Goal: Information Seeking & Learning: Learn about a topic

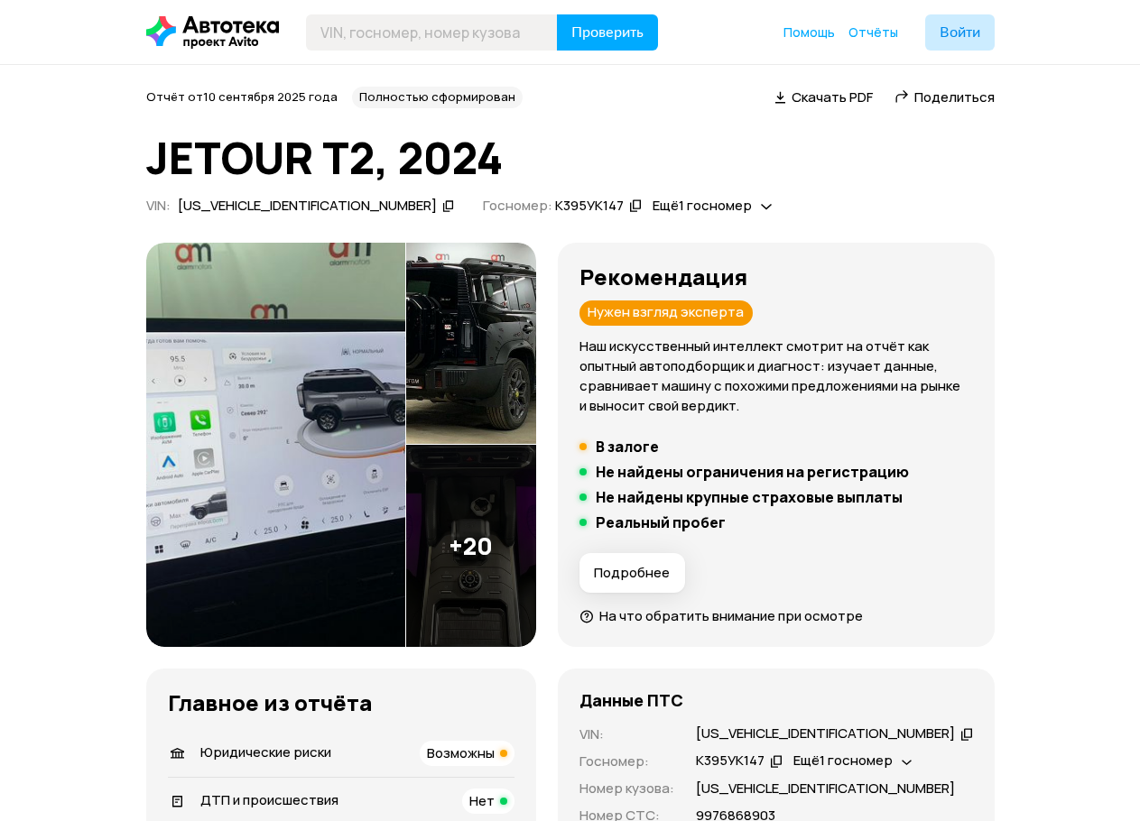
click at [442, 202] on icon at bounding box center [448, 206] width 13 height 18
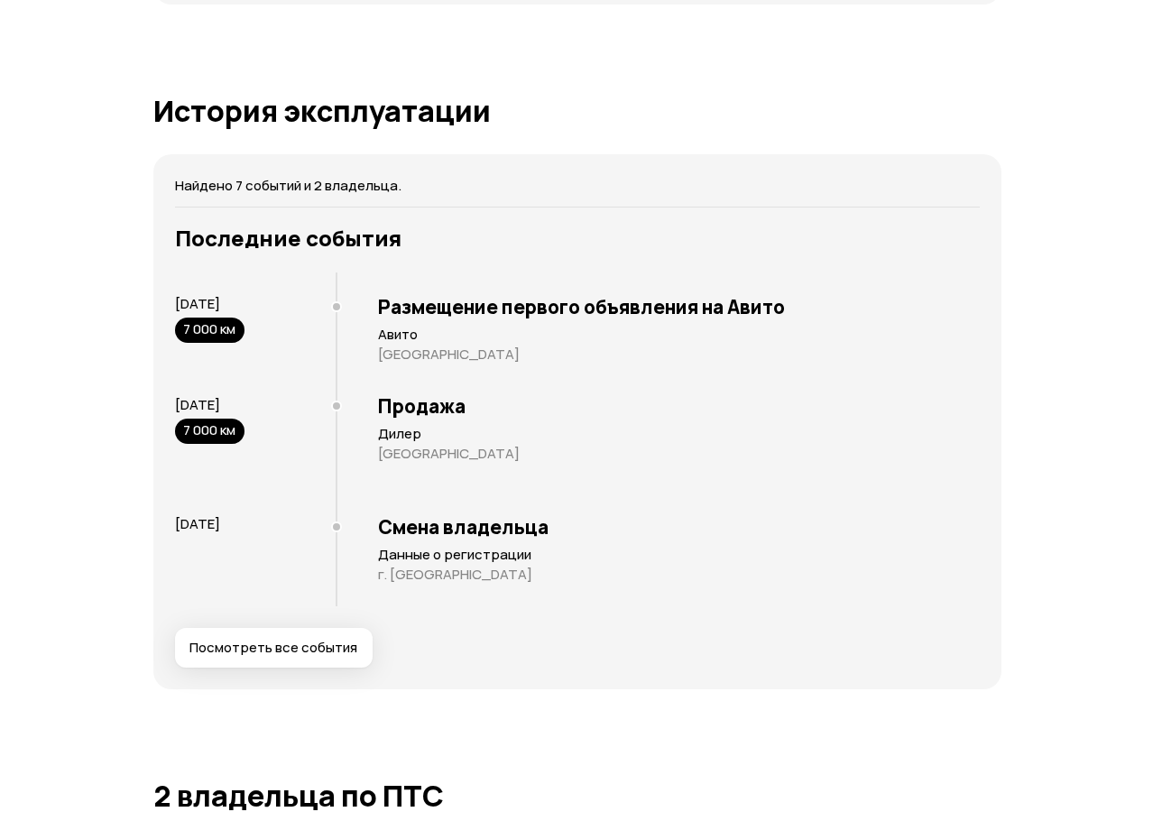
scroll to position [3339, 0]
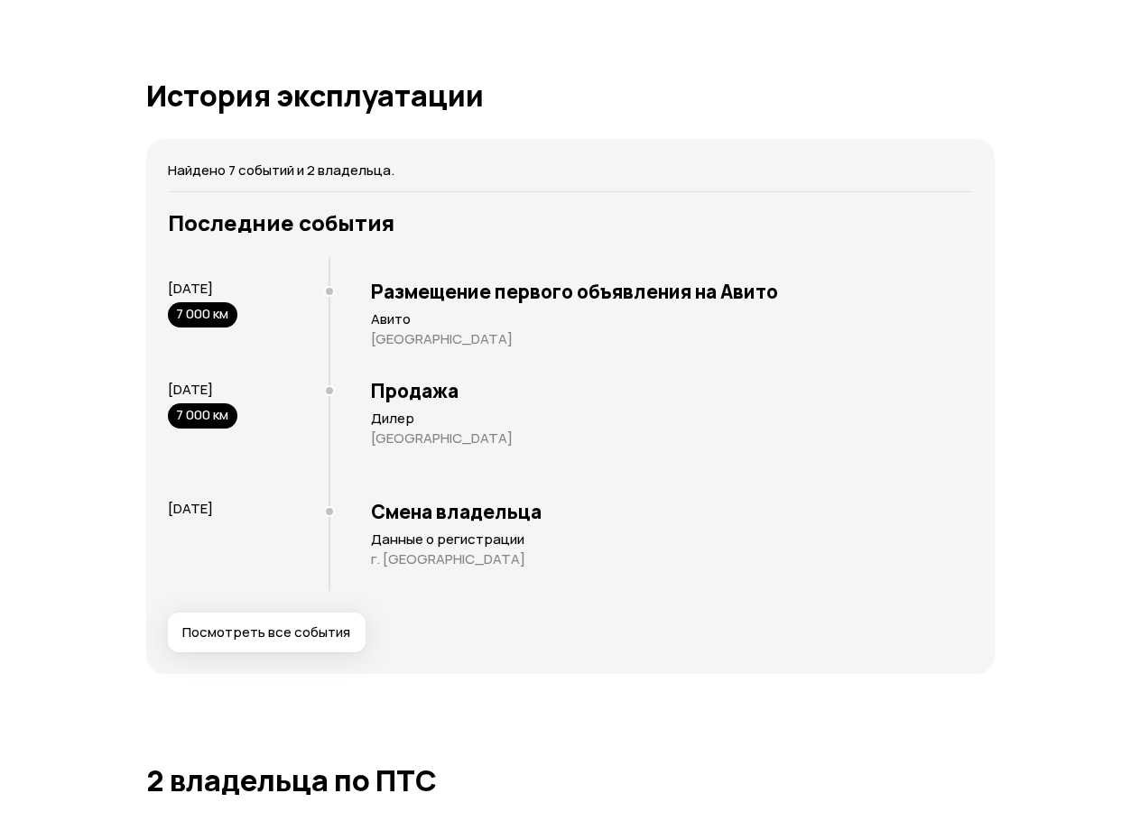
click at [316, 642] on span "Посмотреть все события" at bounding box center [266, 633] width 168 height 18
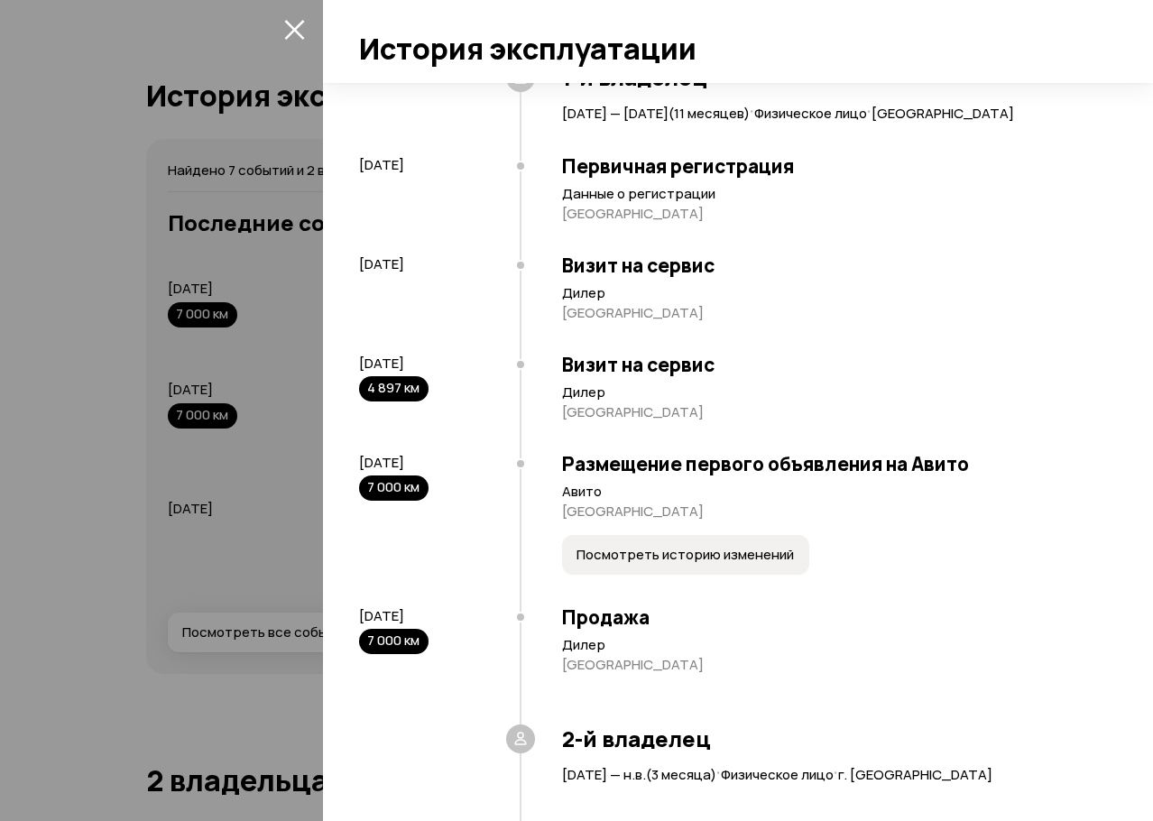
scroll to position [341, 0]
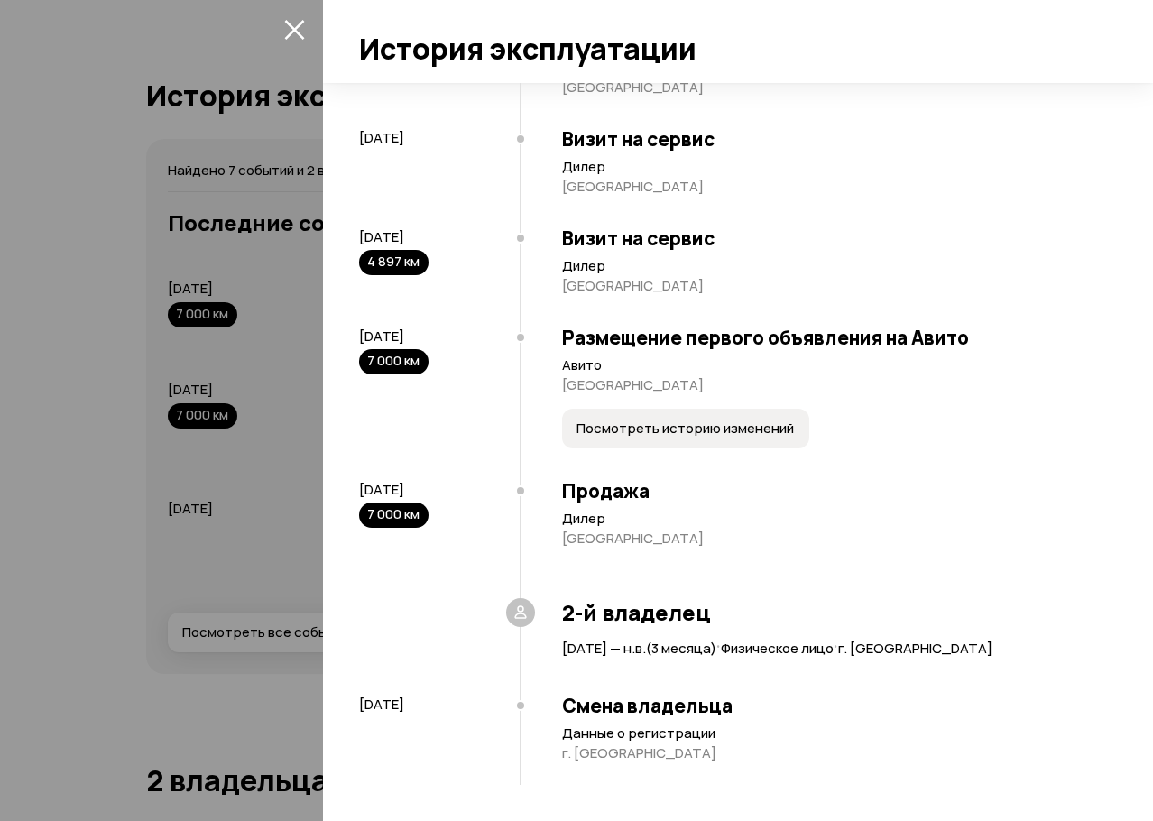
click at [653, 425] on span "Посмотреть историю изменений" at bounding box center [686, 429] width 218 height 18
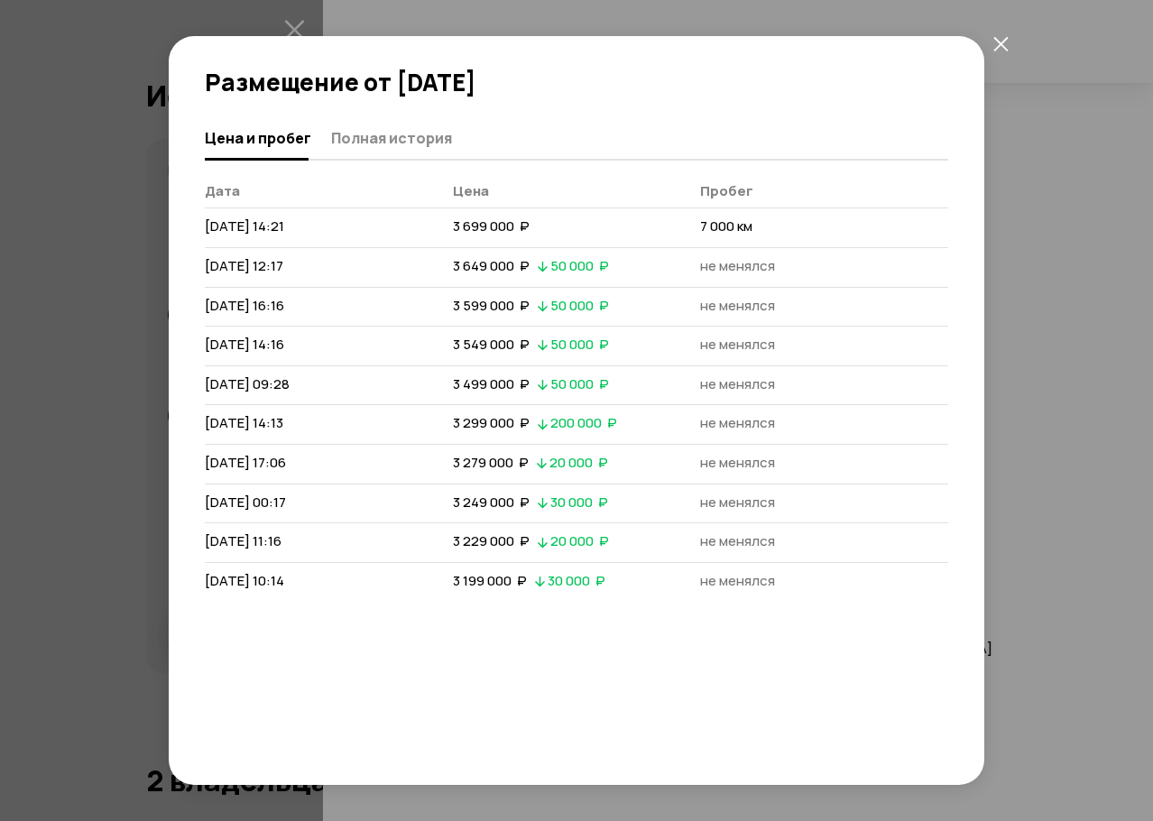
click at [1082, 385] on div "Размещение от [DATE] [PERSON_NAME] и пробег Полная история [PERSON_NAME] [DATE]…" at bounding box center [576, 410] width 1153 height 821
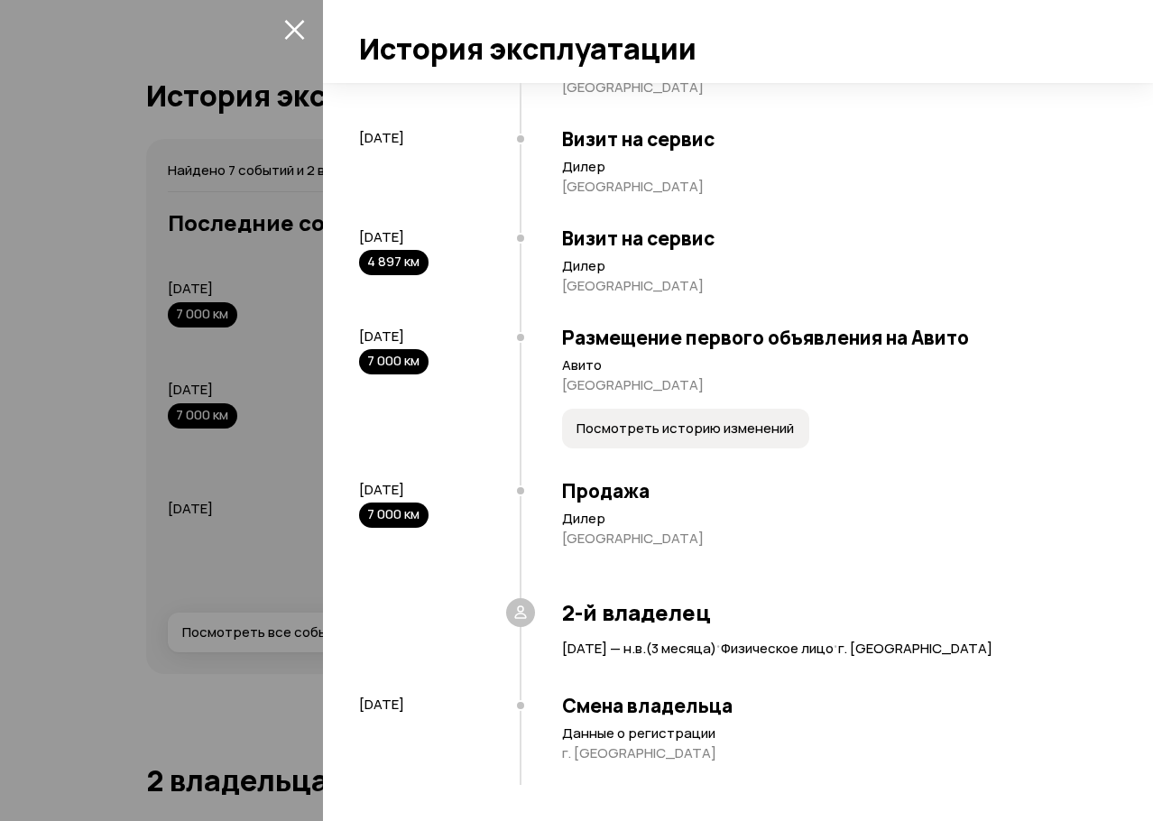
click at [302, 533] on div at bounding box center [576, 410] width 1153 height 821
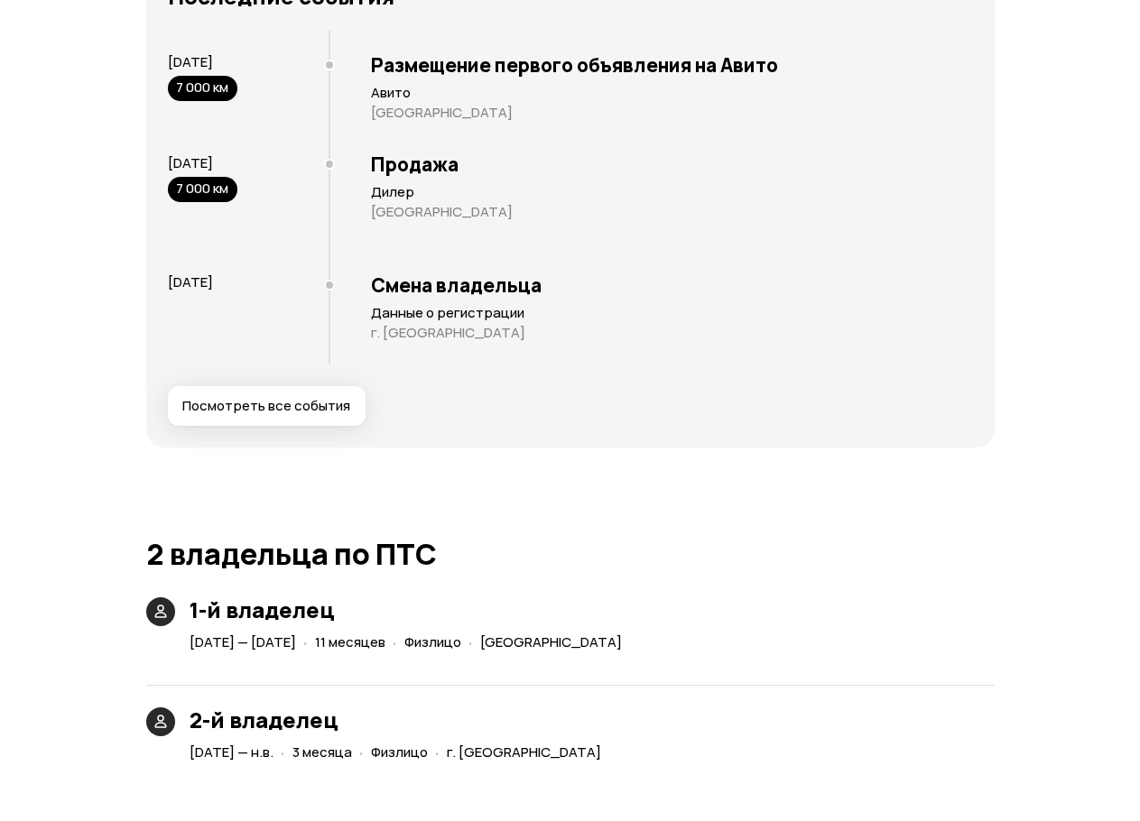
scroll to position [3971, 0]
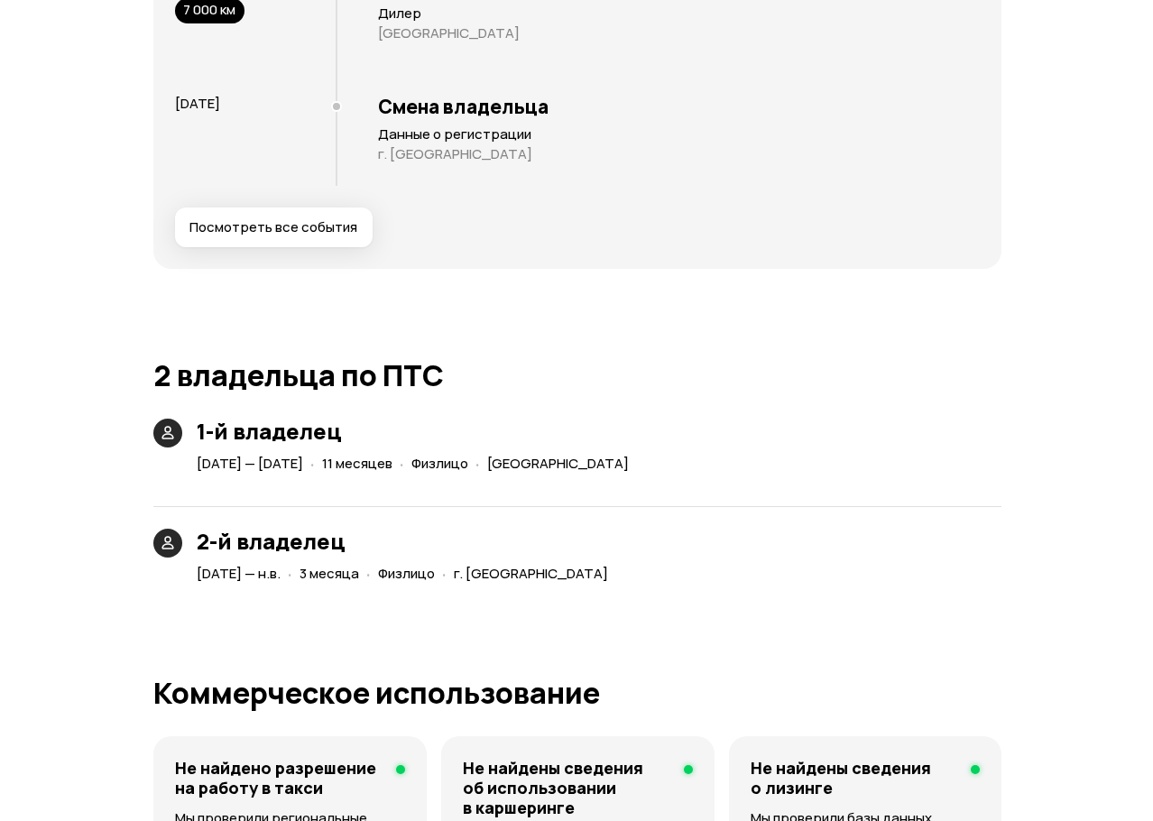
scroll to position [3520, 0]
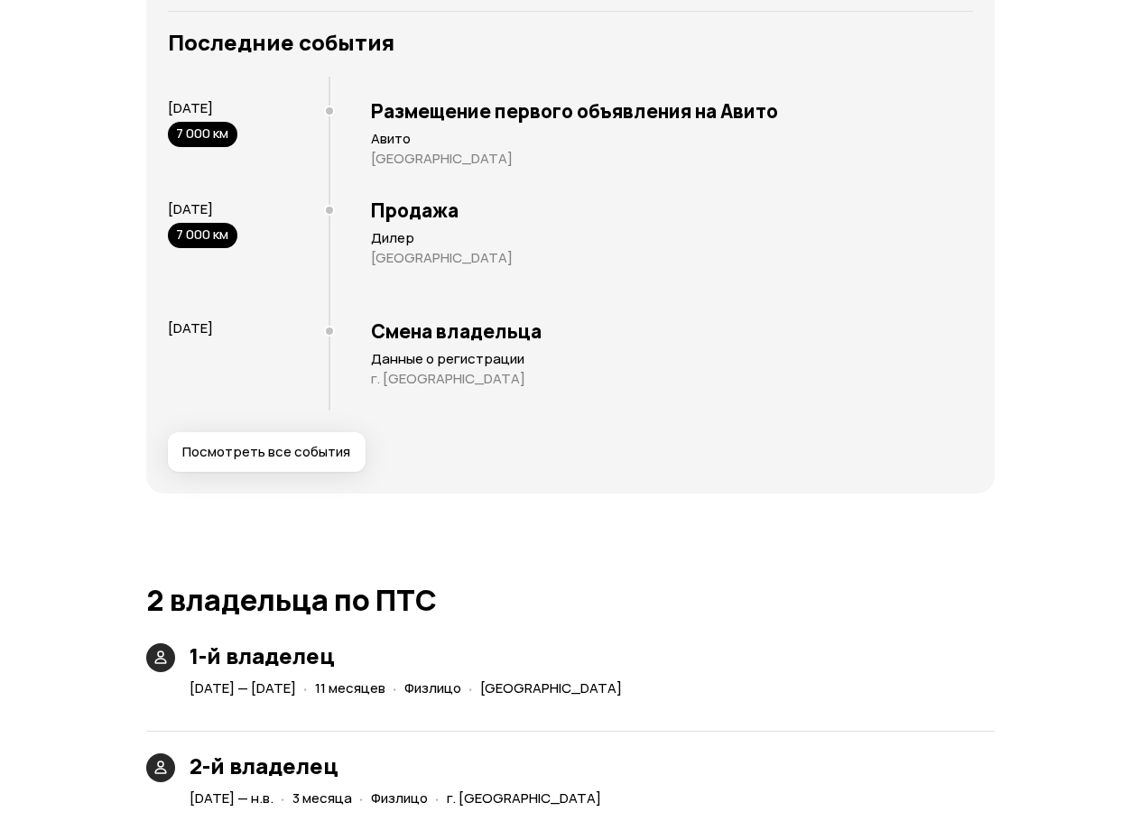
click at [217, 461] on span "Посмотреть все события" at bounding box center [266, 452] width 168 height 18
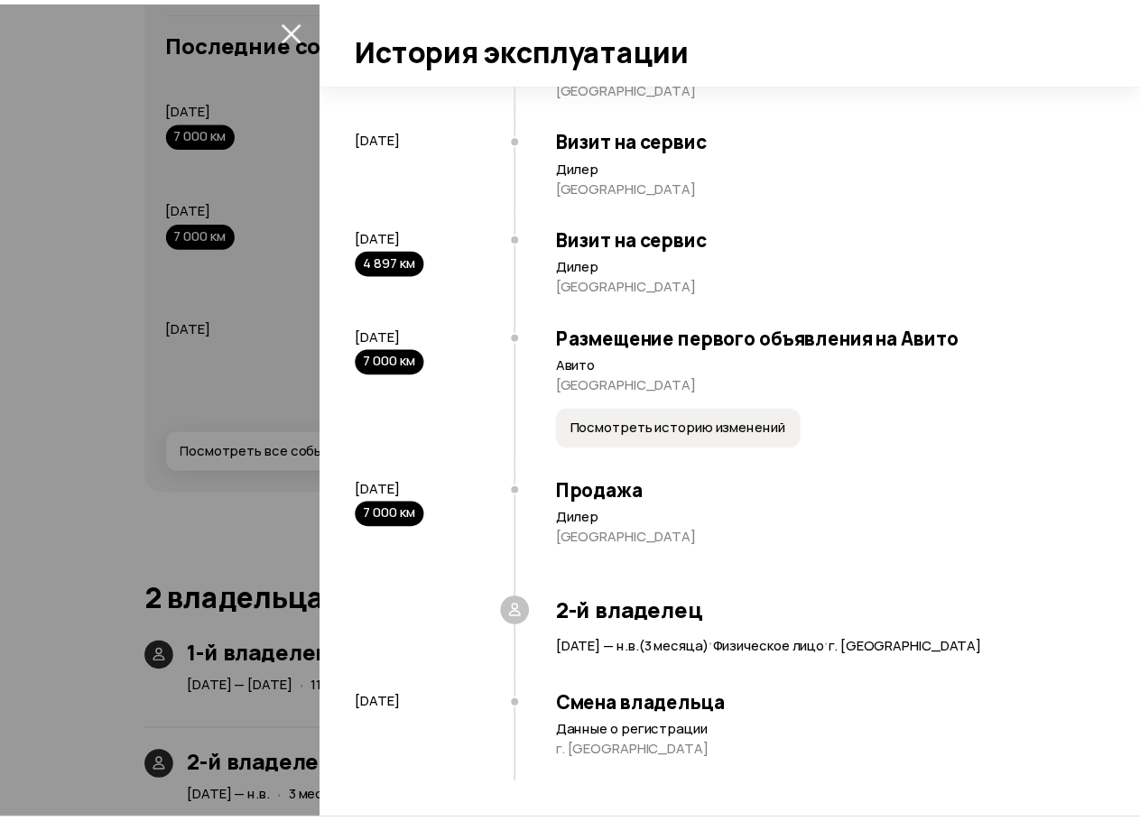
scroll to position [341, 0]
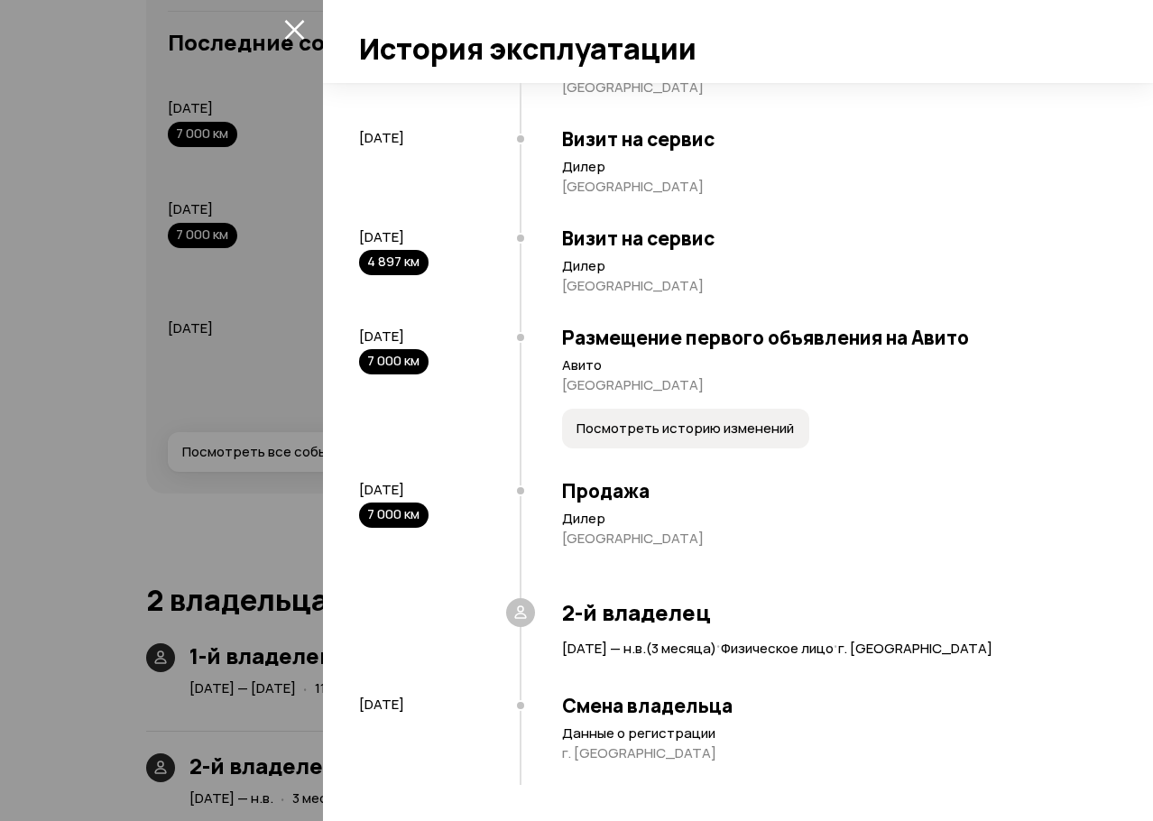
click at [151, 547] on div at bounding box center [576, 410] width 1153 height 821
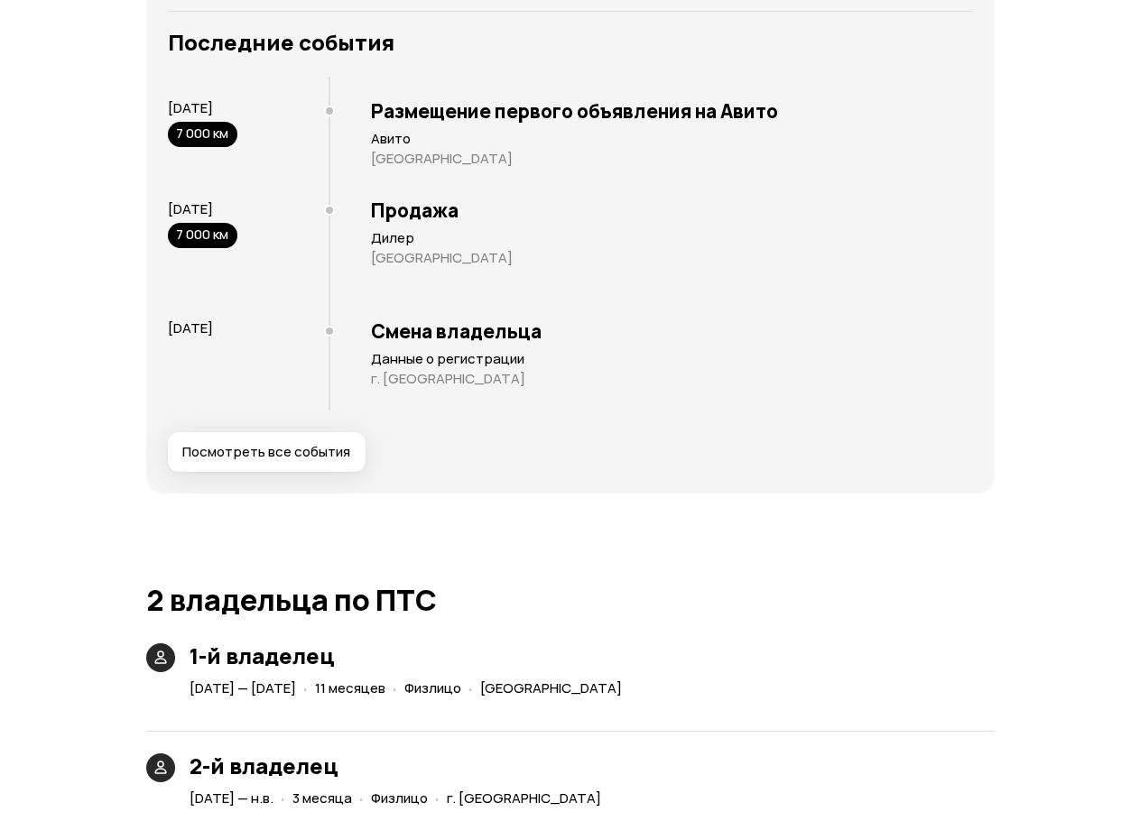
click at [853, 533] on div "Юридические риски Судя по нашим данным, этот автомобиль поставят на учёт в ГИБД…" at bounding box center [570, 362] width 848 height 5338
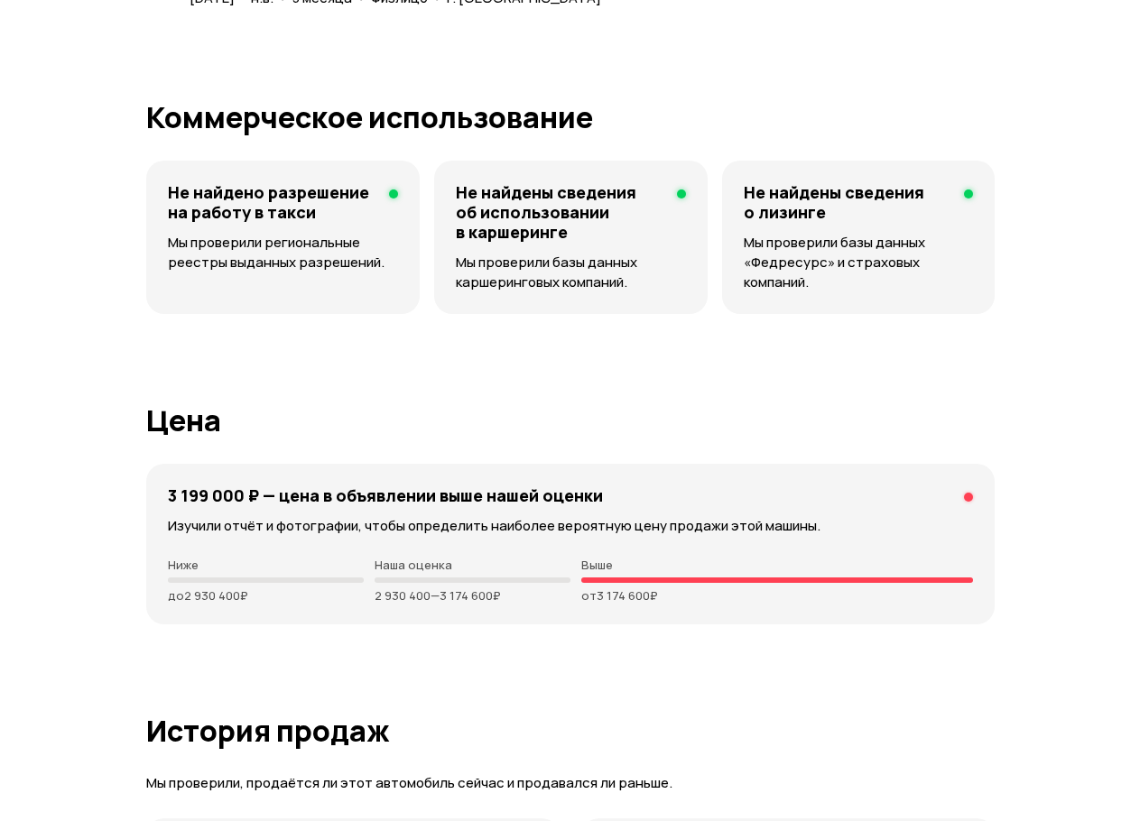
scroll to position [4332, 0]
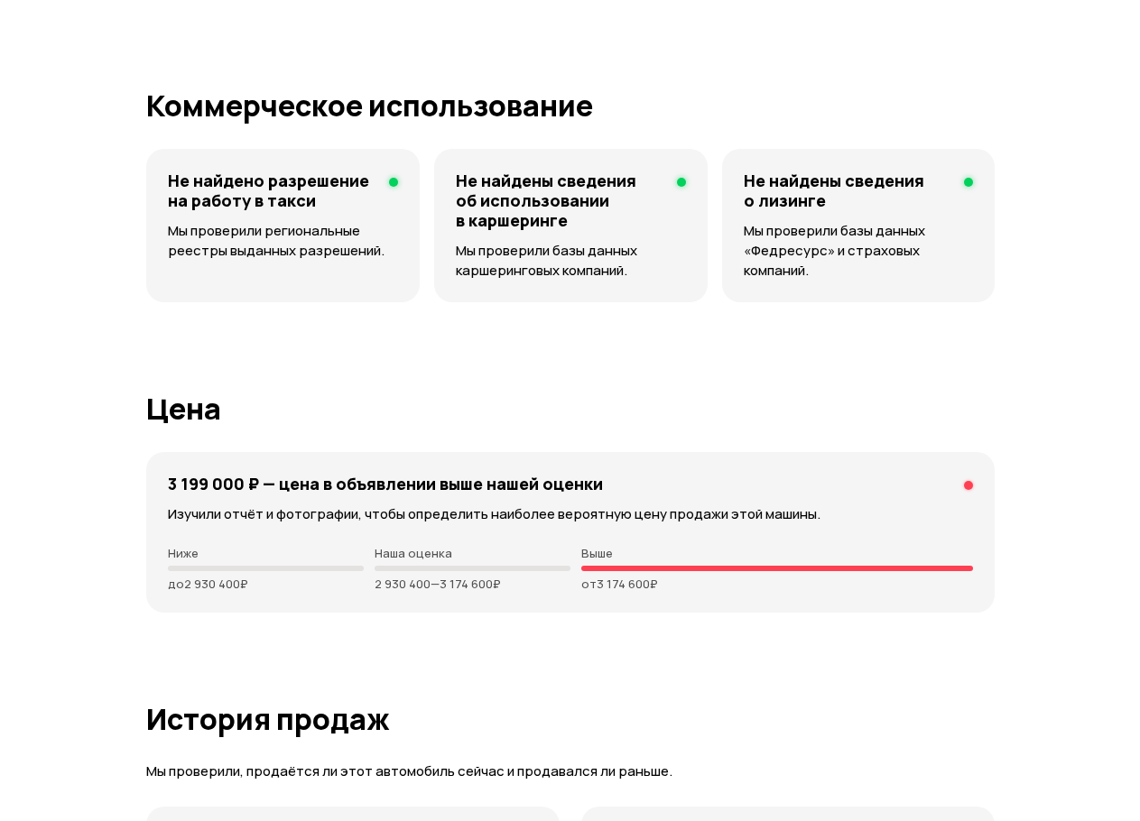
click at [967, 490] on div at bounding box center [968, 485] width 9 height 9
click at [949, 418] on h1 "Цена" at bounding box center [570, 409] width 848 height 32
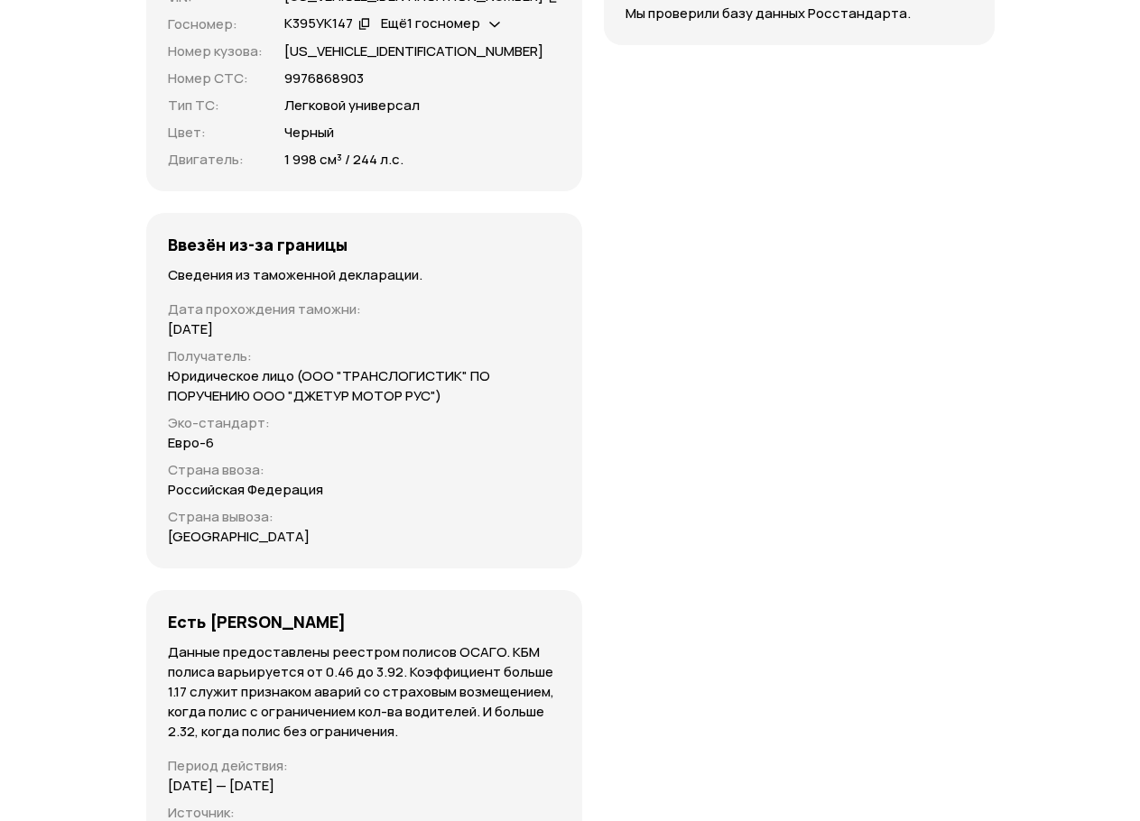
scroll to position [5596, 0]
